Goal: Use online tool/utility: Utilize a website feature to perform a specific function

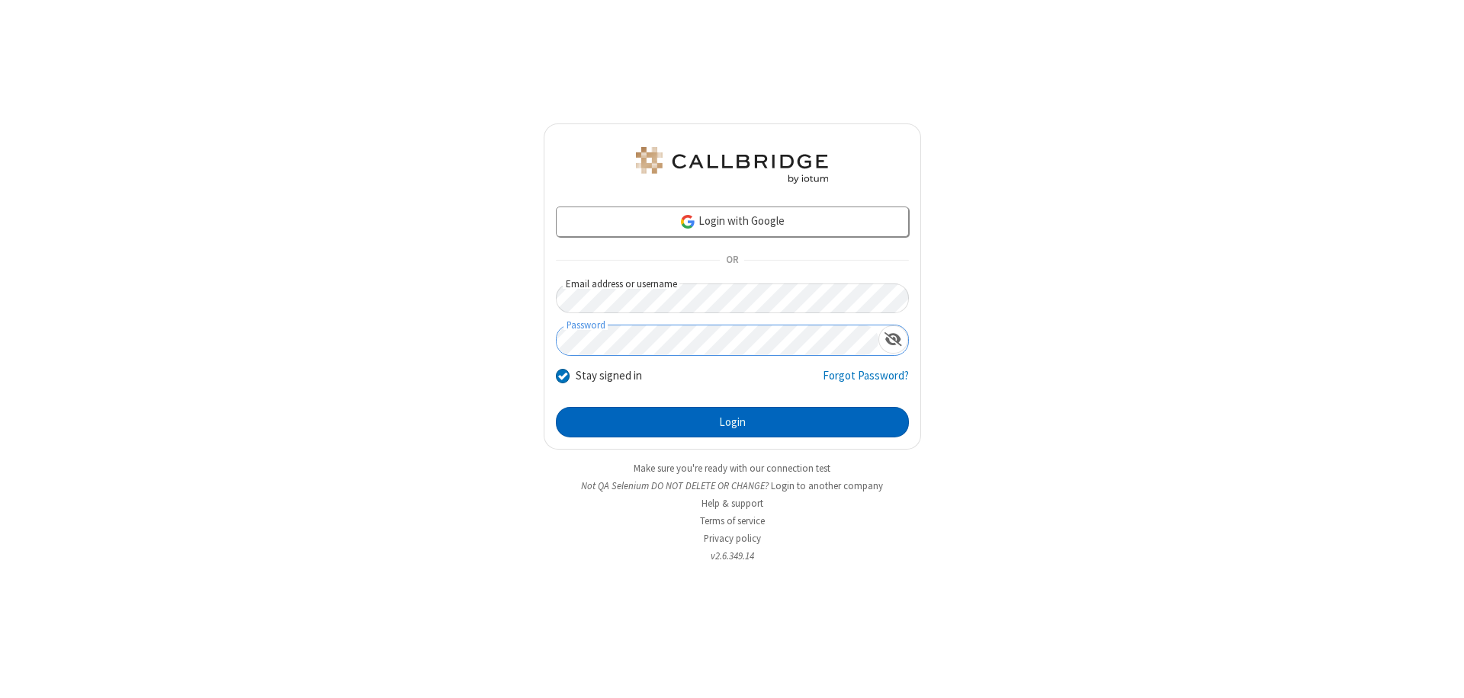
click at [732, 422] on button "Login" at bounding box center [732, 422] width 353 height 30
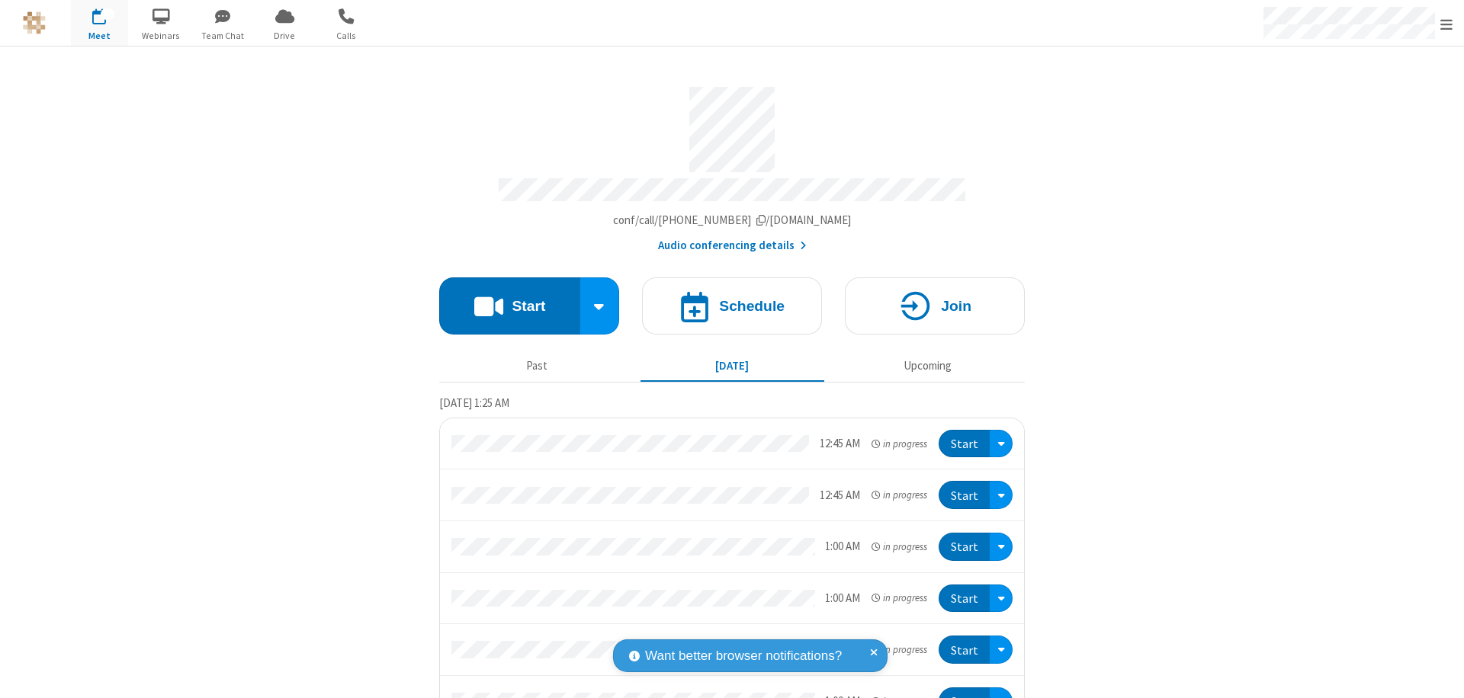
click at [503, 299] on button "Start" at bounding box center [509, 306] width 141 height 57
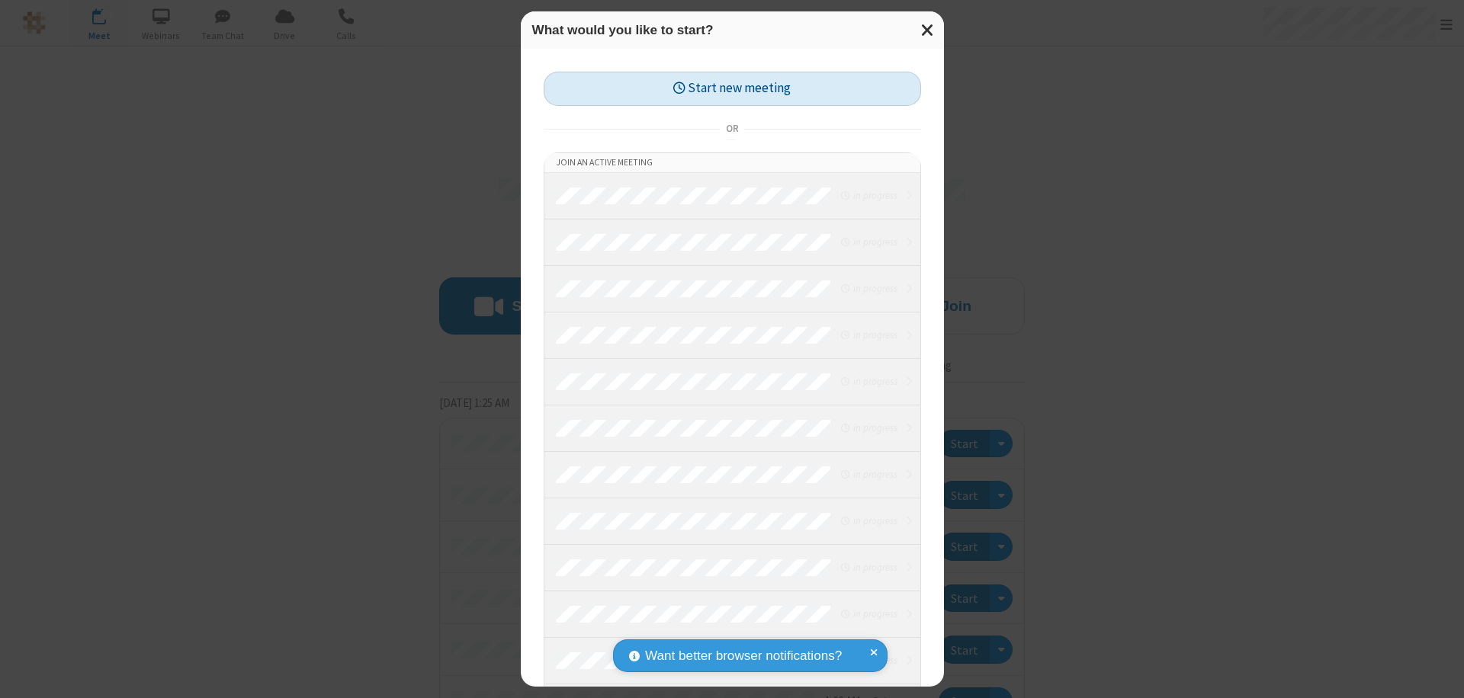
click at [732, 88] on button "Start new meeting" at bounding box center [732, 89] width 377 height 34
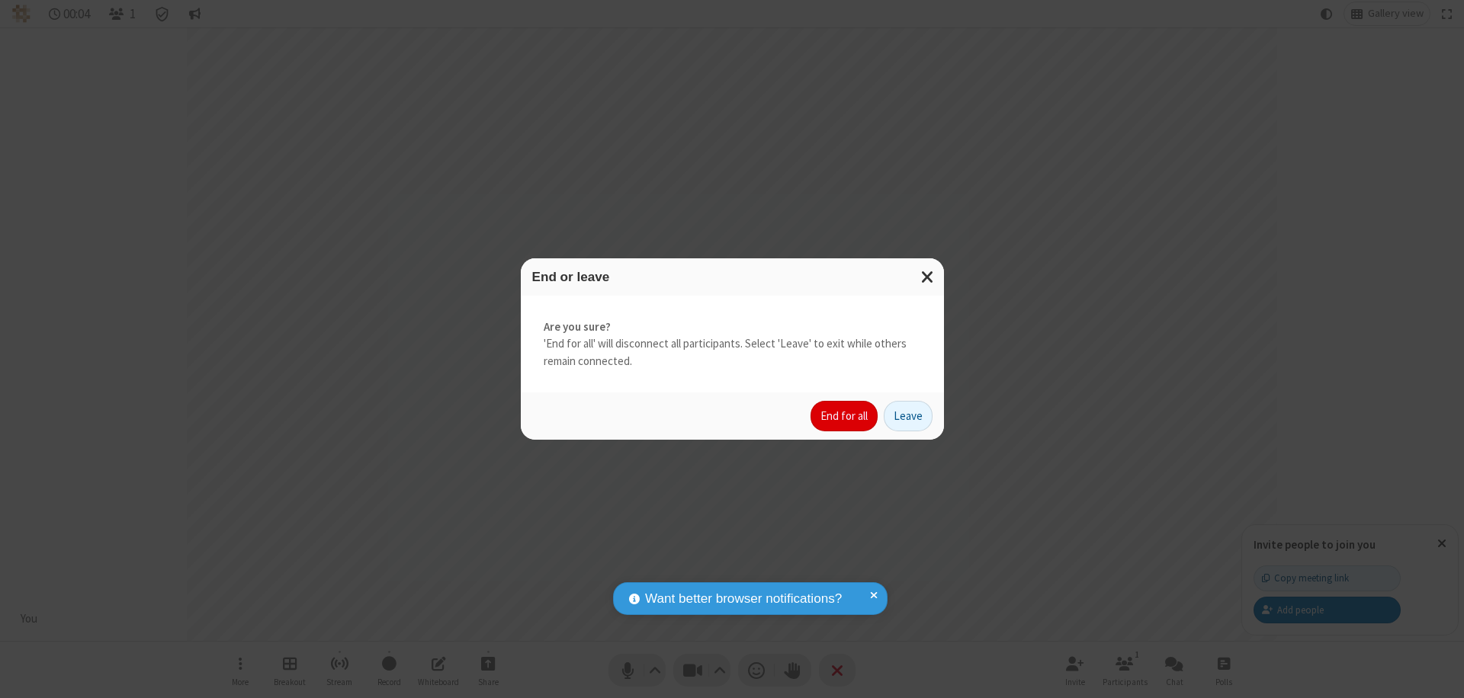
click at [845, 416] on button "End for all" at bounding box center [843, 416] width 67 height 30
